Goal: Information Seeking & Learning: Check status

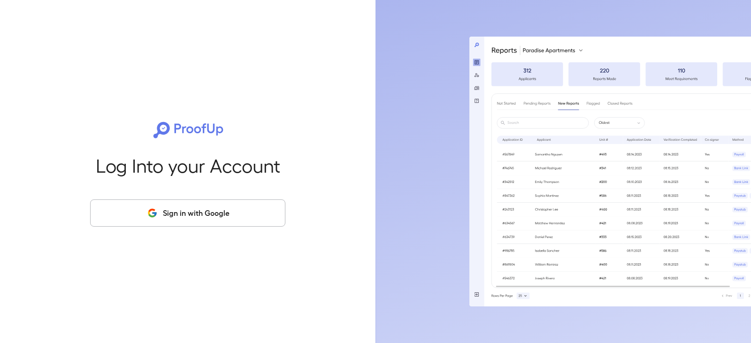
click at [132, 207] on button "Sign in with Google" at bounding box center [187, 213] width 195 height 27
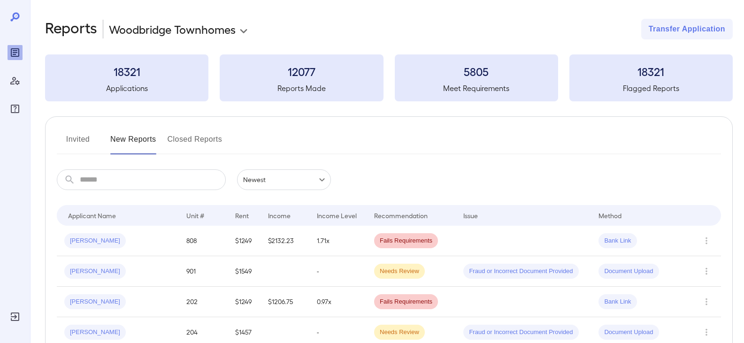
click at [81, 134] on button "Invited" at bounding box center [78, 143] width 42 height 23
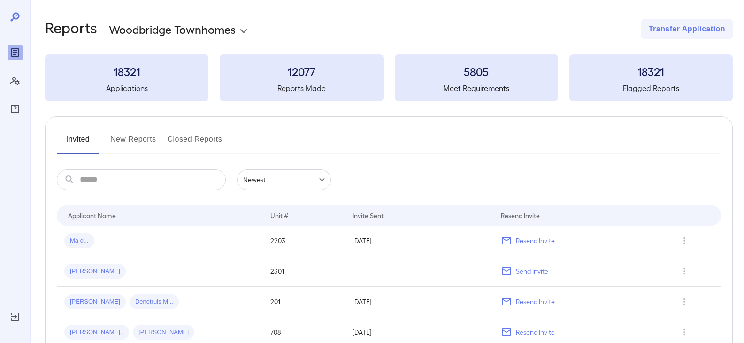
click at [139, 139] on button "New Reports" at bounding box center [133, 143] width 46 height 23
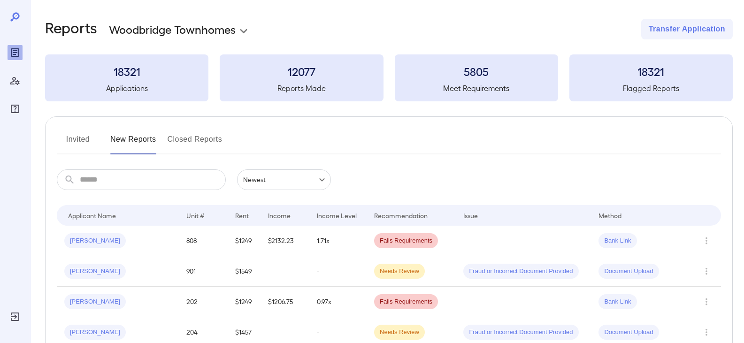
click at [85, 139] on button "Invited" at bounding box center [78, 143] width 42 height 23
click at [73, 145] on button "Invited" at bounding box center [78, 143] width 42 height 23
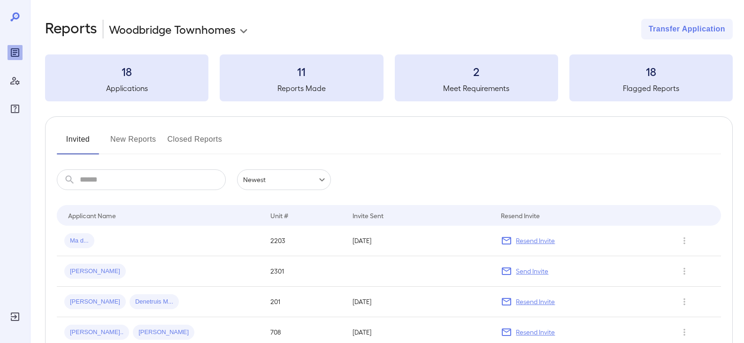
click at [414, 154] on div at bounding box center [389, 154] width 664 height 1
click at [122, 140] on button "New Reports" at bounding box center [133, 143] width 46 height 23
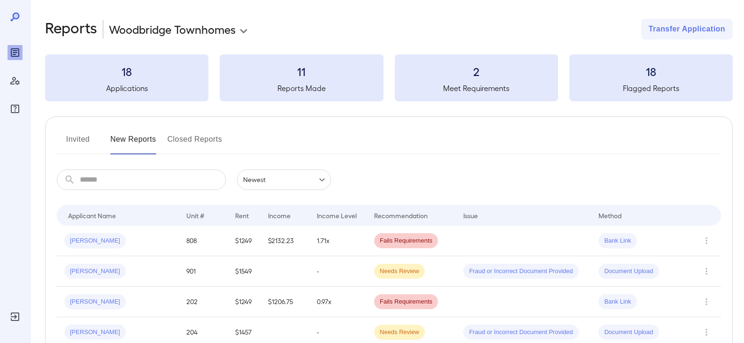
click at [80, 141] on button "Invited" at bounding box center [78, 143] width 42 height 23
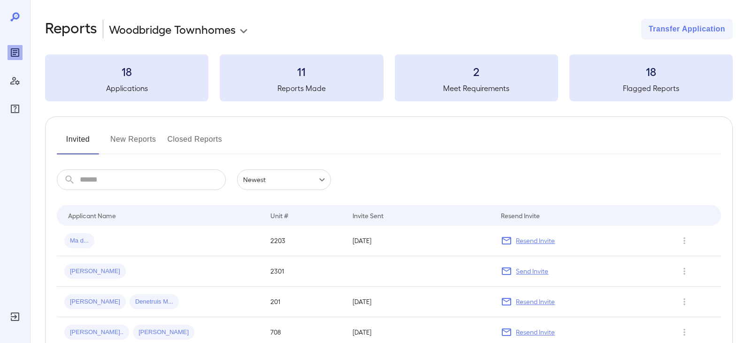
click at [464, 133] on div "Invited New Reports Closed Reports" at bounding box center [389, 143] width 664 height 23
